Goal: Check status: Check status

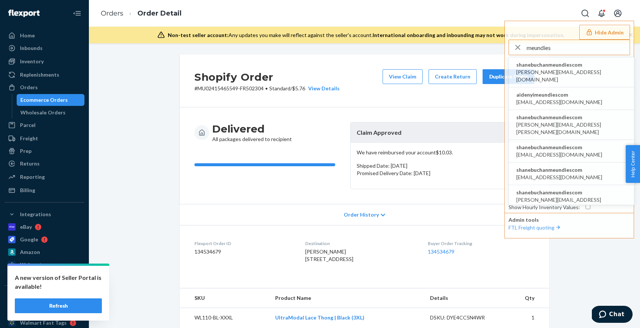
scroll to position [5, 0]
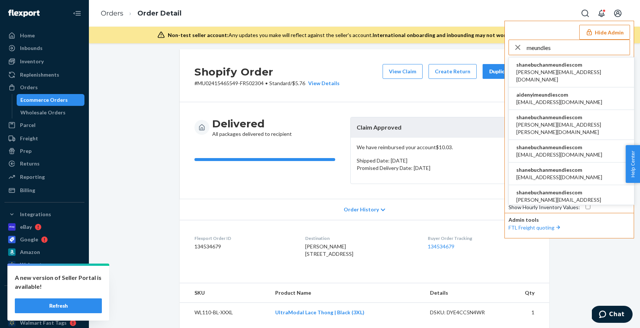
click at [545, 48] on input "meundies" at bounding box center [578, 47] width 103 height 15
type input "m"
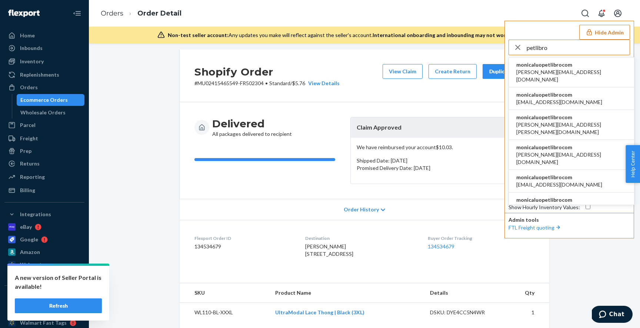
type input "petlibro"
click at [553, 91] on span "monicaluopetlibrocom" at bounding box center [559, 94] width 86 height 7
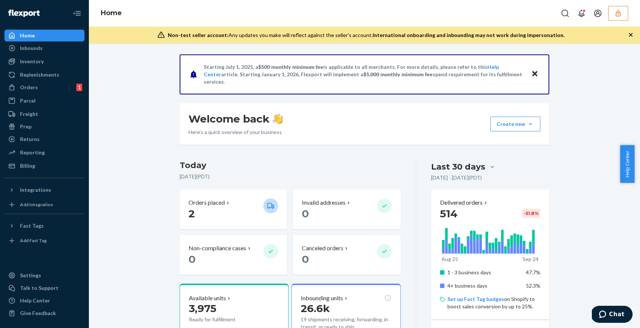
click at [35, 61] on div "Inventory" at bounding box center [32, 61] width 24 height 7
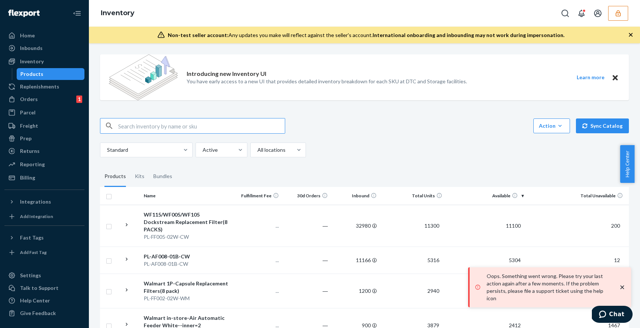
click at [151, 126] on input "text" at bounding box center [201, 125] width 167 height 15
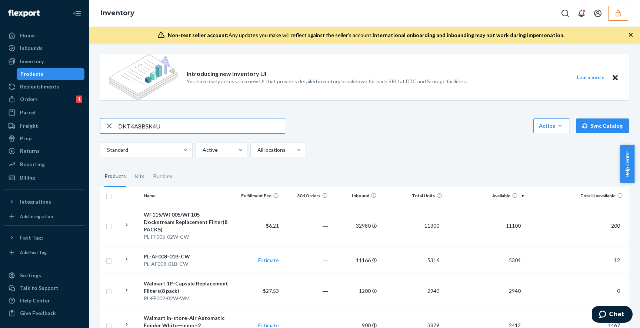
type input "DKT4A8BSK4U"
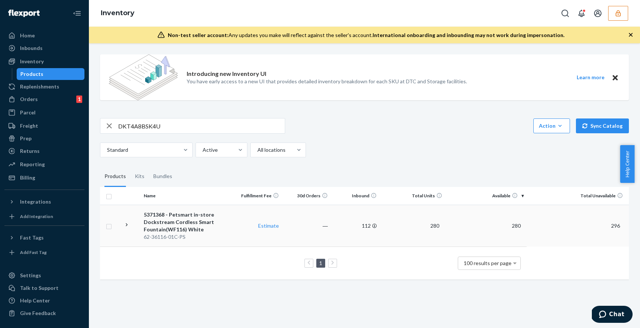
click at [125, 224] on icon at bounding box center [126, 224] width 7 height 7
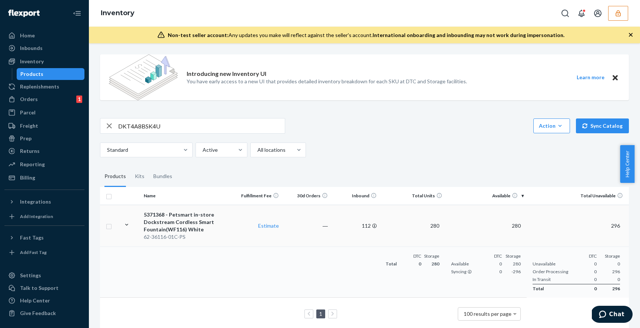
click at [214, 226] on div "5371368 - Petsmart in-store Dockstream Cordless Smart Fountain(WF116) White" at bounding box center [187, 222] width 86 height 22
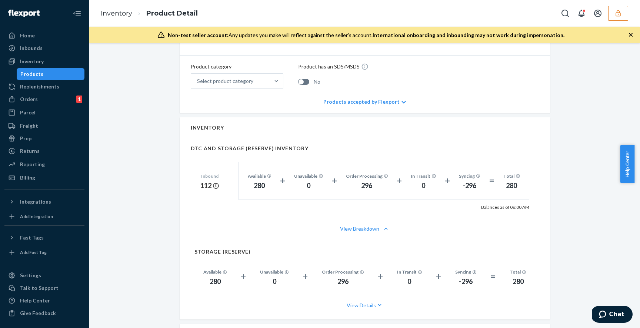
scroll to position [321, 0]
click at [36, 64] on div "Inventory" at bounding box center [32, 61] width 24 height 7
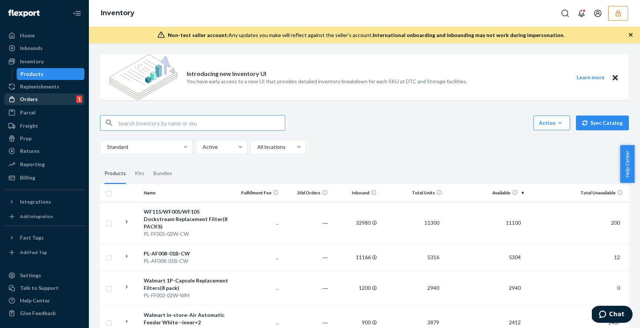
click at [31, 100] on div "Orders" at bounding box center [29, 99] width 18 height 7
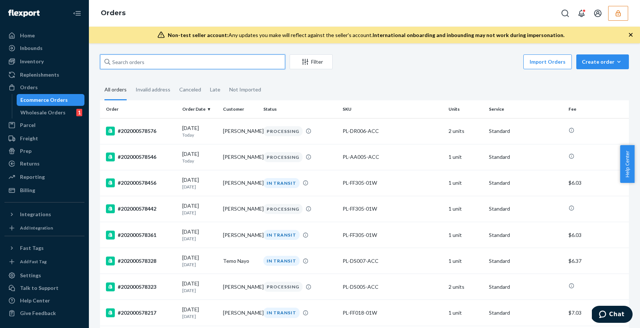
click at [154, 64] on input "text" at bounding box center [192, 61] width 185 height 15
paste input "454282310"
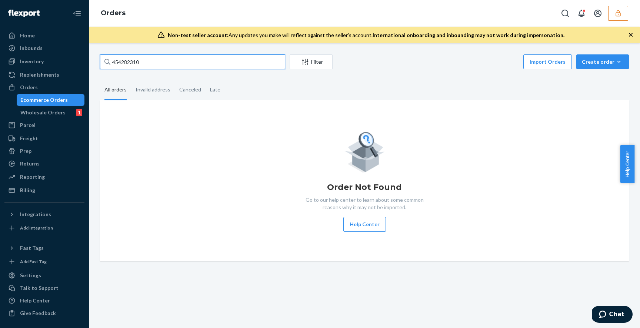
type input "454282310"
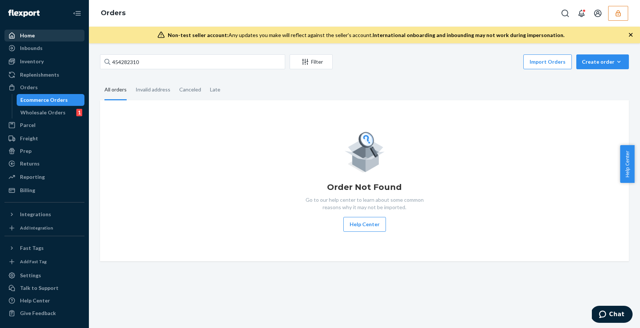
click at [33, 36] on div "Home" at bounding box center [27, 35] width 15 height 7
